Goal: Complete application form

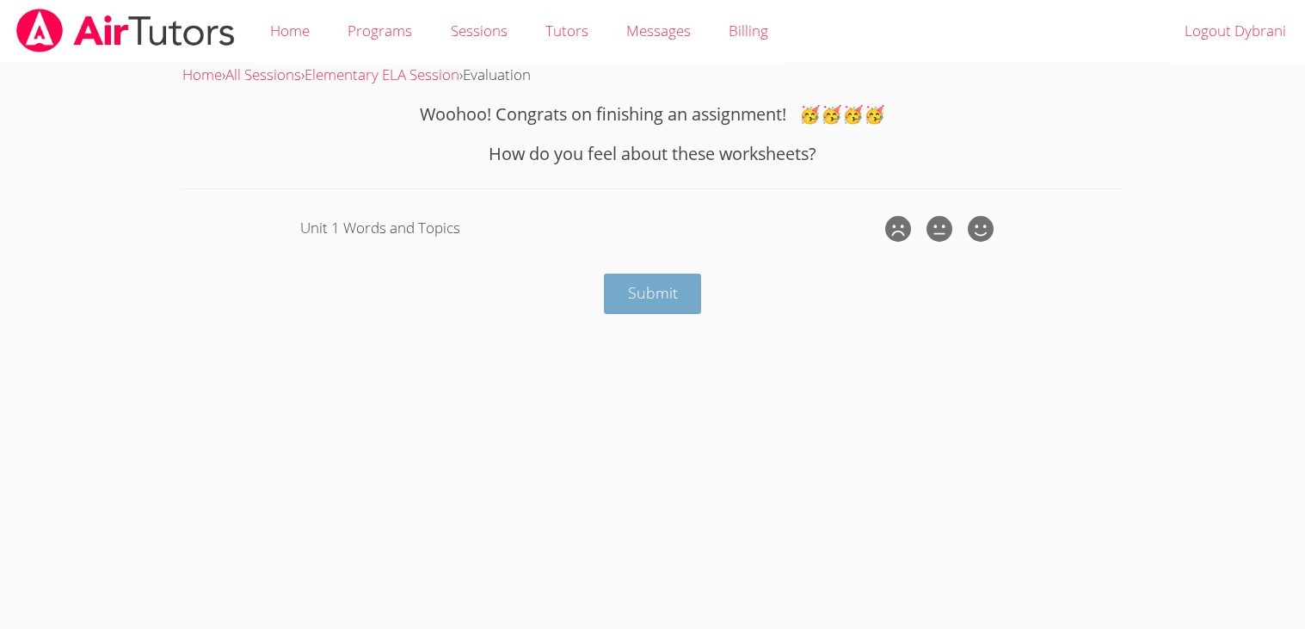
click at [650, 280] on button "Submit" at bounding box center [653, 293] width 98 height 40
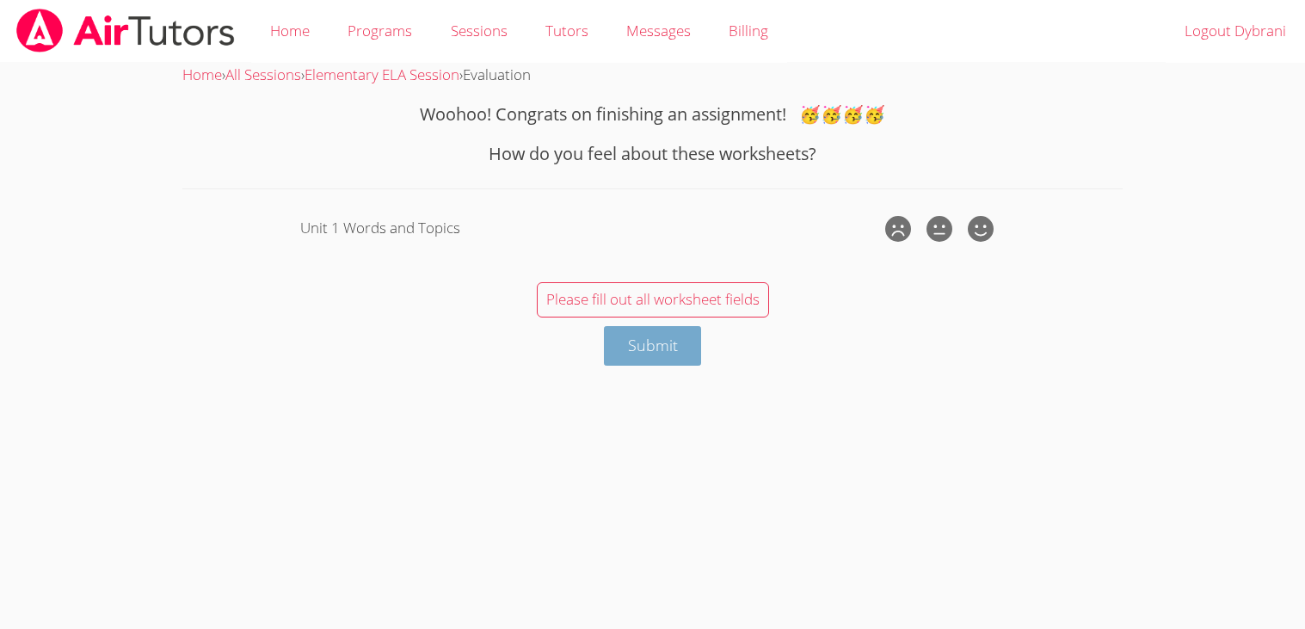
click at [656, 349] on span "Submit" at bounding box center [653, 345] width 50 height 21
click at [647, 304] on span "Please fill out all worksheet fields" at bounding box center [652, 299] width 213 height 20
click at [662, 344] on span "Submit" at bounding box center [653, 345] width 50 height 21
click at [970, 217] on icon at bounding box center [980, 228] width 31 height 31
click at [0, 0] on input "radio" at bounding box center [0, 0] width 0 height 0
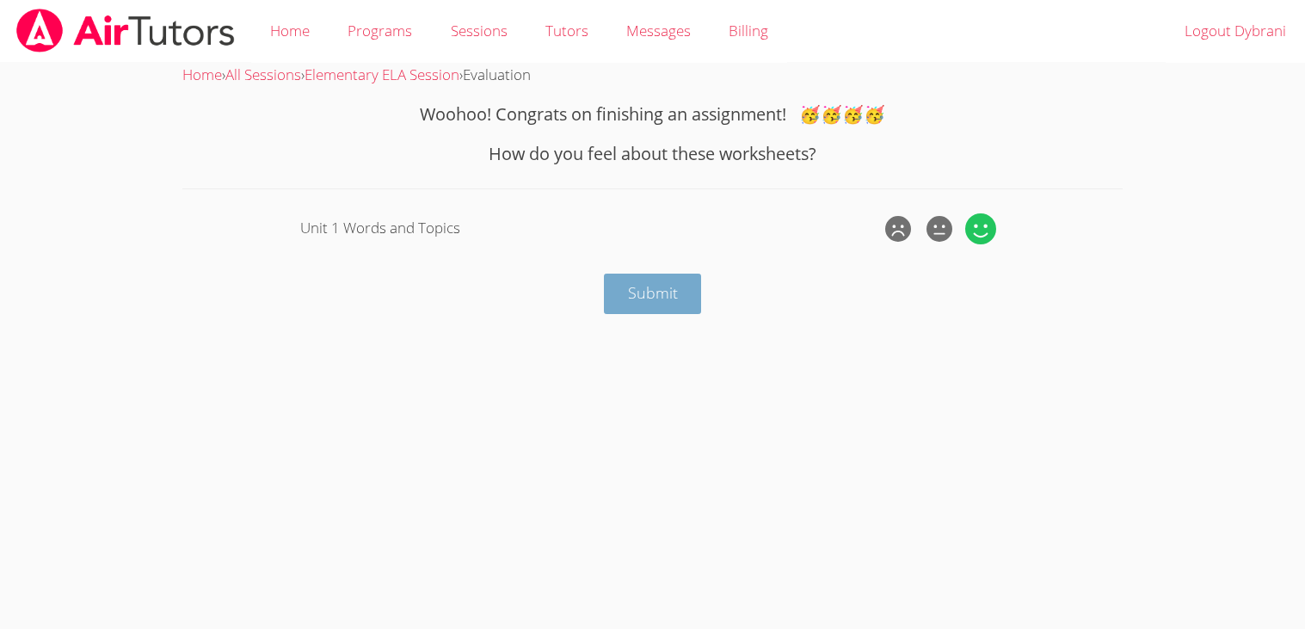
click at [642, 281] on button "Submit" at bounding box center [653, 293] width 98 height 40
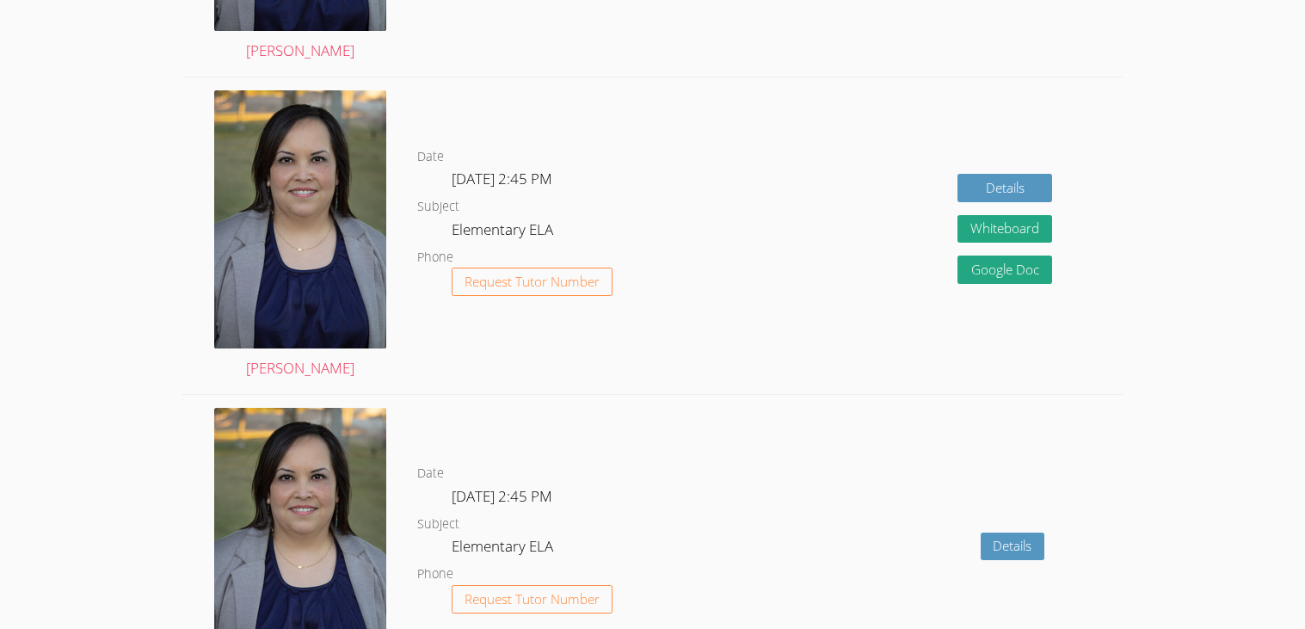
scroll to position [1134, 0]
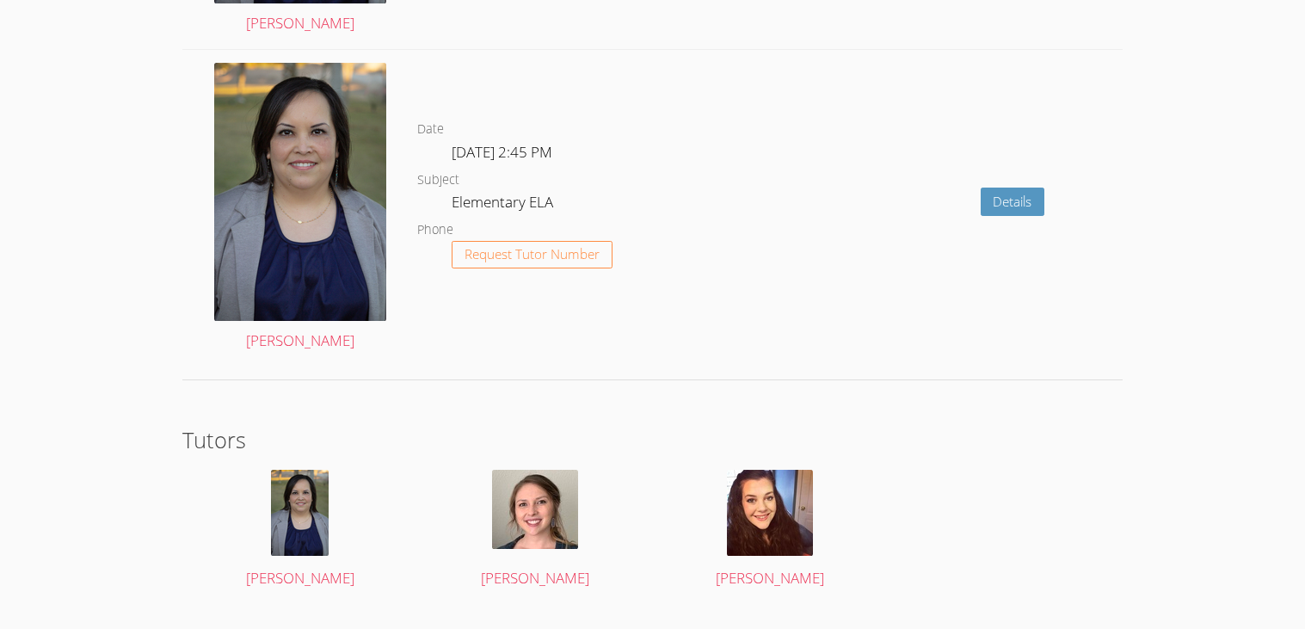
scroll to position [3314, 0]
